Goal: Feedback & Contribution: Submit feedback/report problem

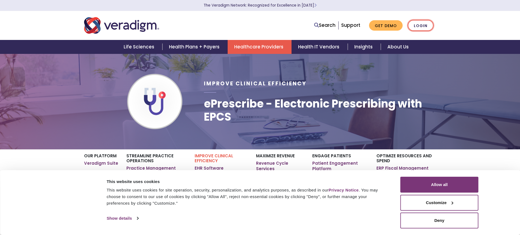
click at [429, 26] on link "Login" at bounding box center [421, 25] width 26 height 11
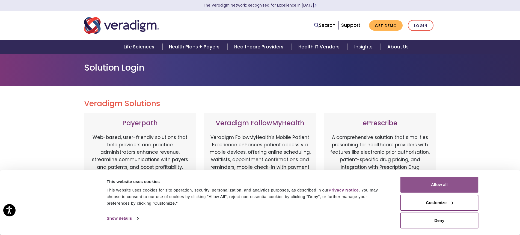
click at [451, 184] on button "Allow all" at bounding box center [440, 184] width 78 height 16
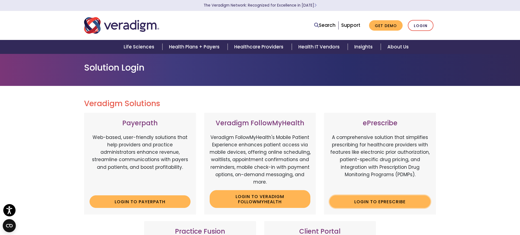
click at [373, 204] on link "Login to ePrescribe" at bounding box center [380, 201] width 101 height 13
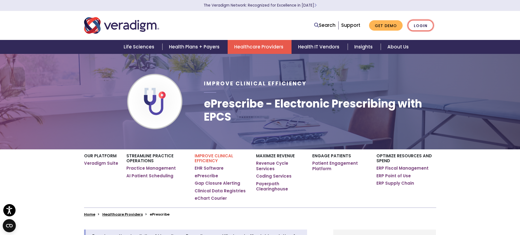
click at [415, 25] on link "Login" at bounding box center [421, 25] width 26 height 11
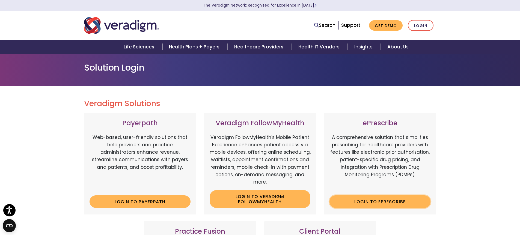
click at [367, 200] on link "Login to ePrescribe" at bounding box center [380, 201] width 101 height 13
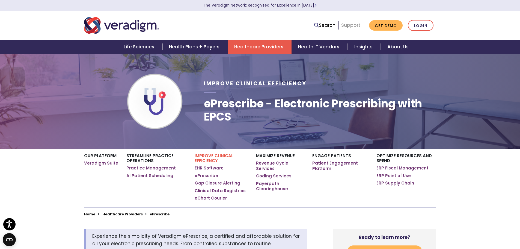
click at [346, 26] on link "Support" at bounding box center [350, 25] width 19 height 7
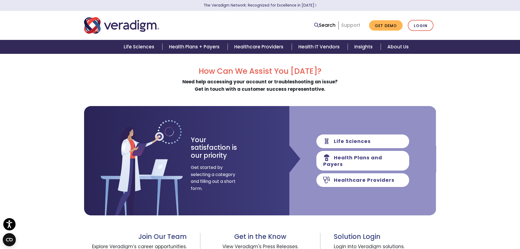
click at [358, 25] on link "Support" at bounding box center [350, 25] width 19 height 7
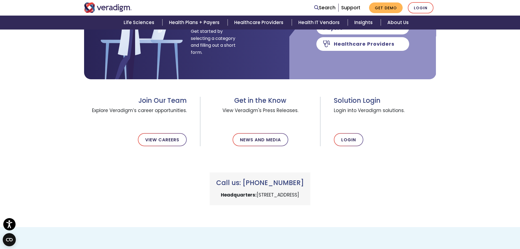
scroll to position [137, 0]
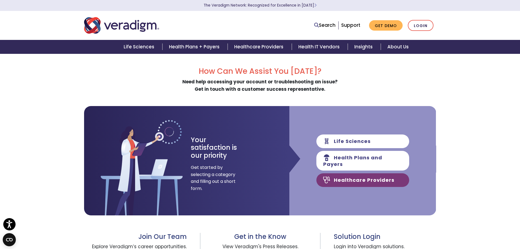
click at [344, 176] on link "Healthcare Providers" at bounding box center [363, 180] width 93 height 14
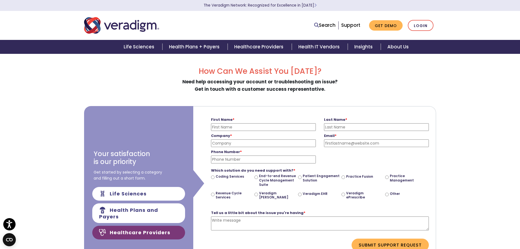
click at [220, 127] on input "First Name *" at bounding box center [263, 127] width 105 height 8
type input "Erica"
type input "Robinson"
click at [236, 141] on input "Company *" at bounding box center [263, 143] width 105 height 8
type input "Dove Family Dentistry Bennington"
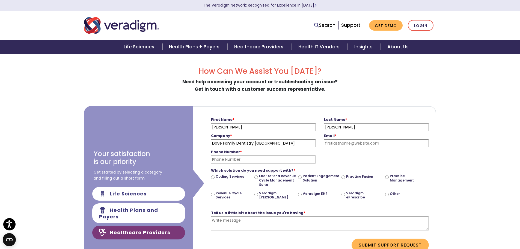
click at [258, 163] on input "Phone Number *" at bounding box center [263, 159] width 105 height 8
type input "9015158159"
click at [350, 145] on input "Email *" at bounding box center [376, 143] width 105 height 8
type input "DoveBennington"
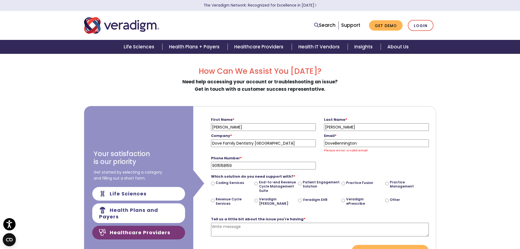
click at [344, 200] on input "Veradigm ePrescribe" at bounding box center [344, 201] width 4 height 4
radio input "true"
